Goal: Transaction & Acquisition: Purchase product/service

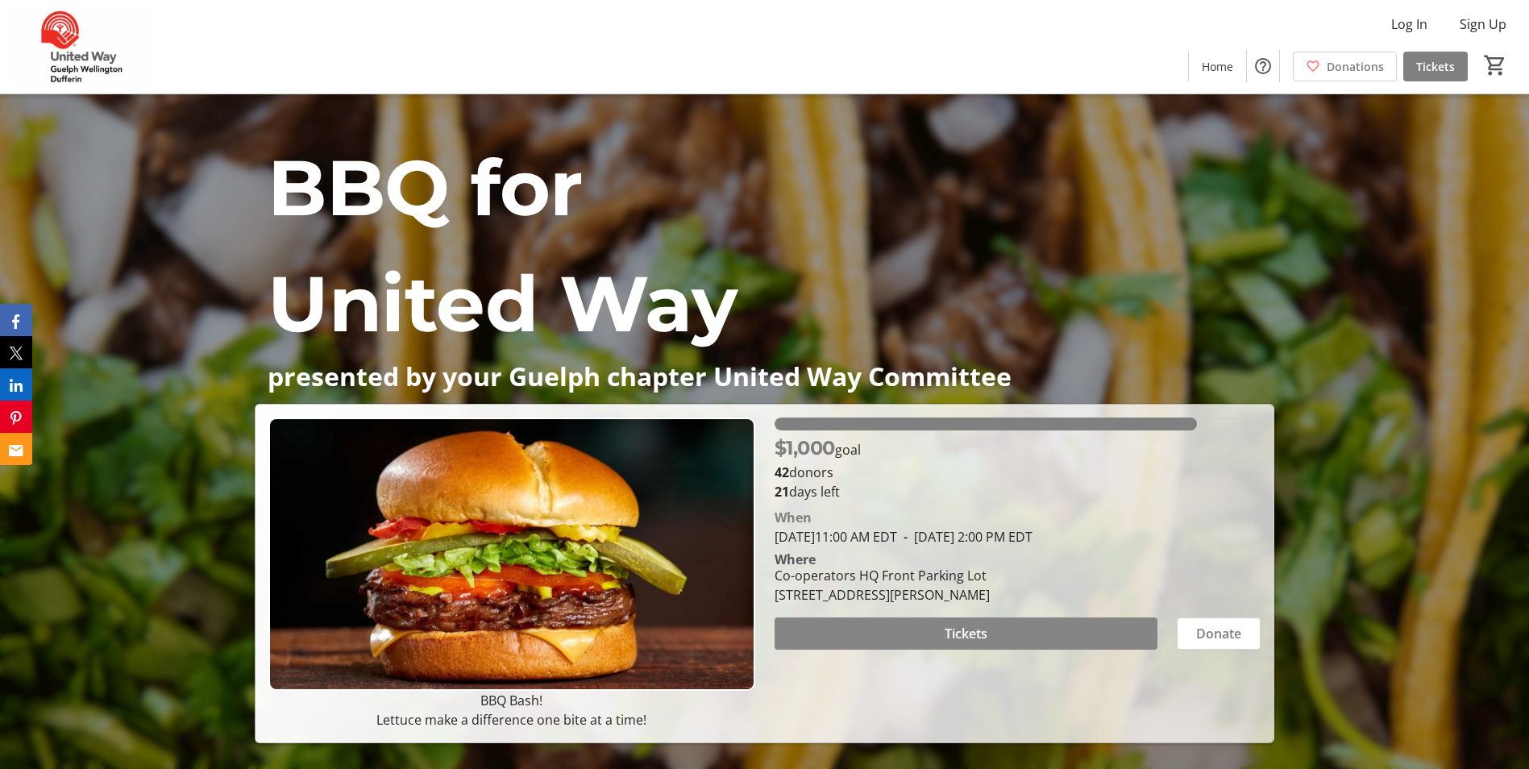
click at [1001, 638] on span at bounding box center [965, 633] width 383 height 39
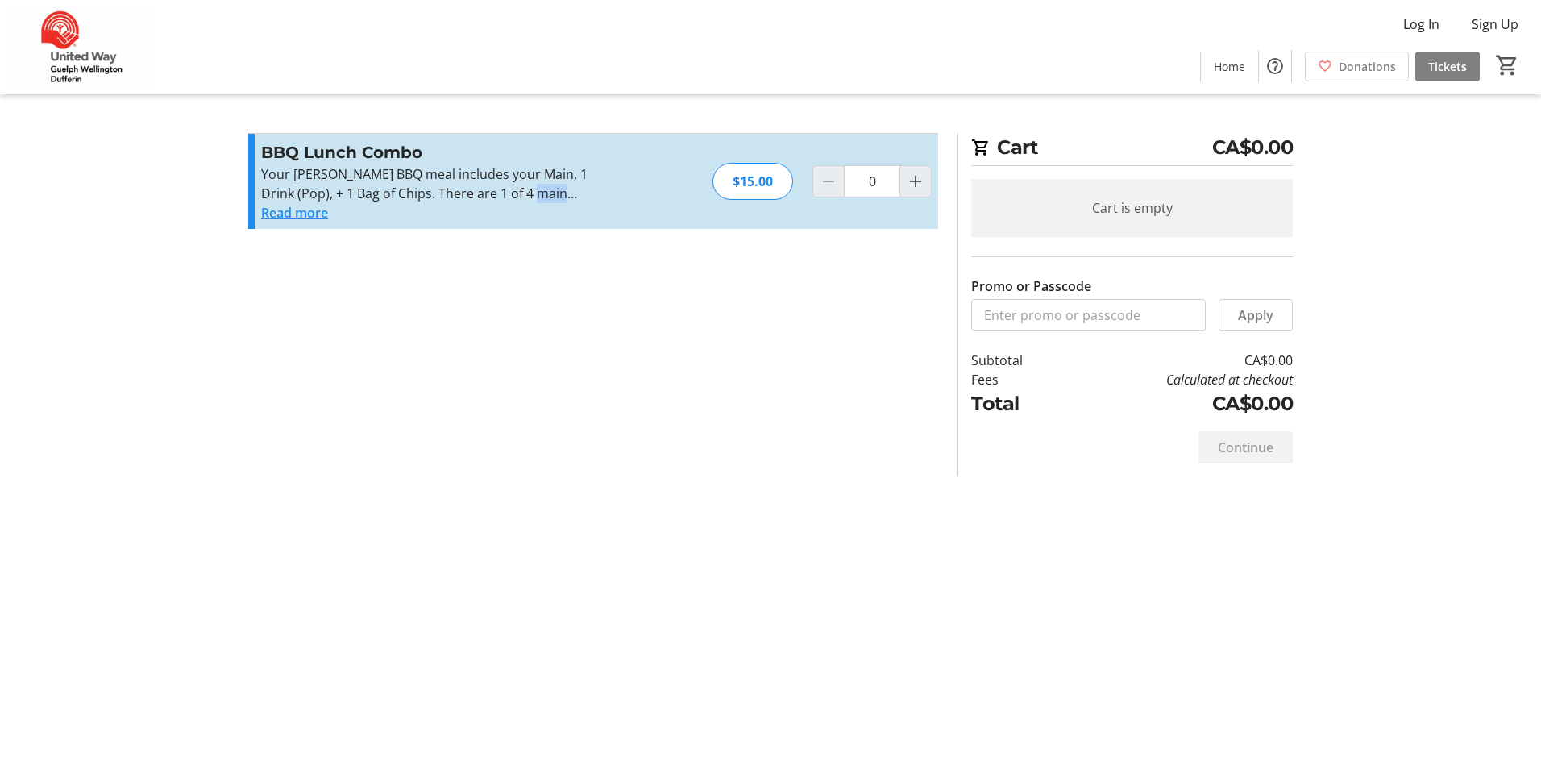
drag, startPoint x: 495, startPoint y: 191, endPoint x: 600, endPoint y: 203, distance: 105.5
click at [596, 202] on p "Your [PERSON_NAME] BBQ meal includes your Main, 1 Drink (Pop), + 1 Bag of Chips…" at bounding box center [437, 183] width 352 height 39
click at [305, 211] on button "Read more" at bounding box center [294, 212] width 67 height 19
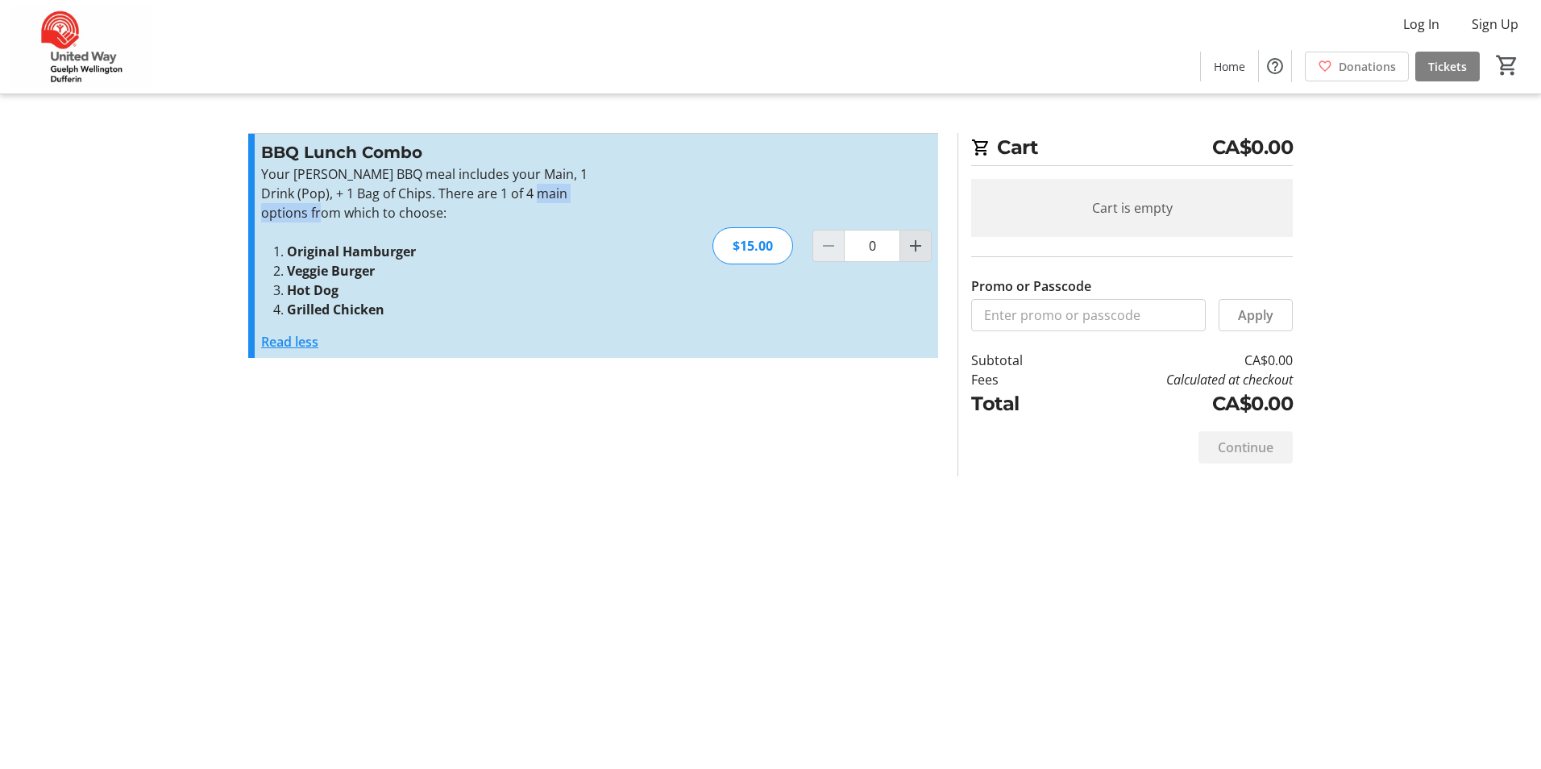
click at [903, 244] on span "Increment by one" at bounding box center [915, 245] width 31 height 31
type input "1"
